Goal: Information Seeking & Learning: Learn about a topic

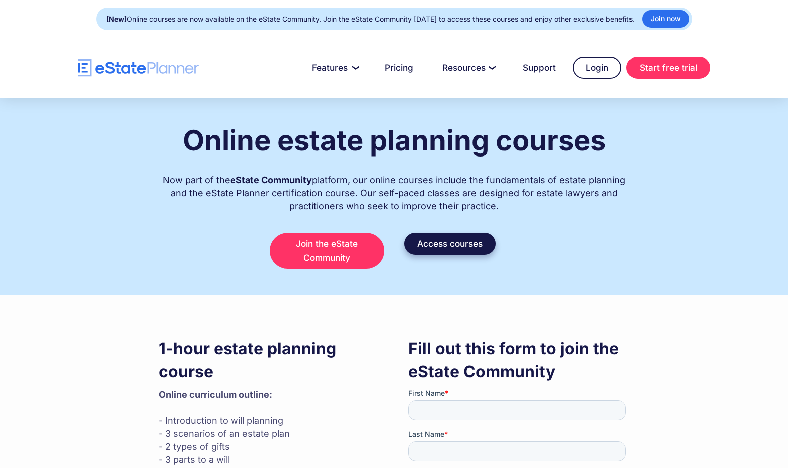
click at [461, 239] on link "Access courses" at bounding box center [449, 244] width 91 height 22
click at [449, 249] on link "Access courses" at bounding box center [449, 244] width 91 height 22
